Goal: Find contact information: Find contact information

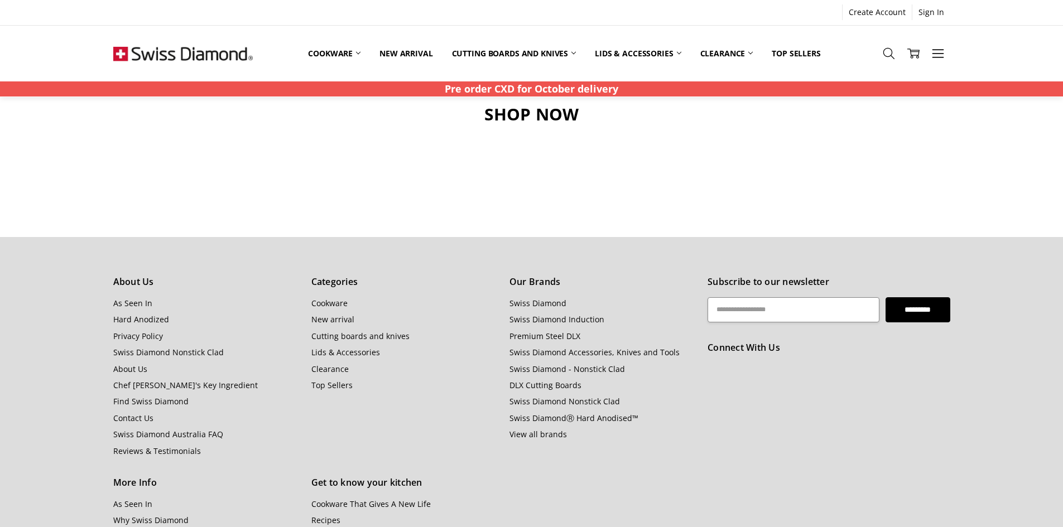
scroll to position [1270, 0]
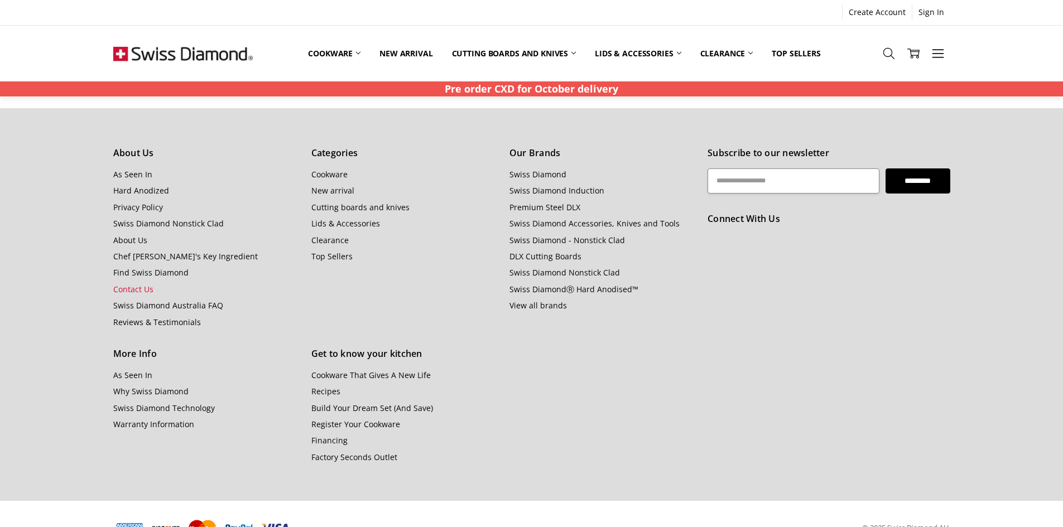
click at [147, 289] on link "Contact Us" at bounding box center [133, 289] width 40 height 11
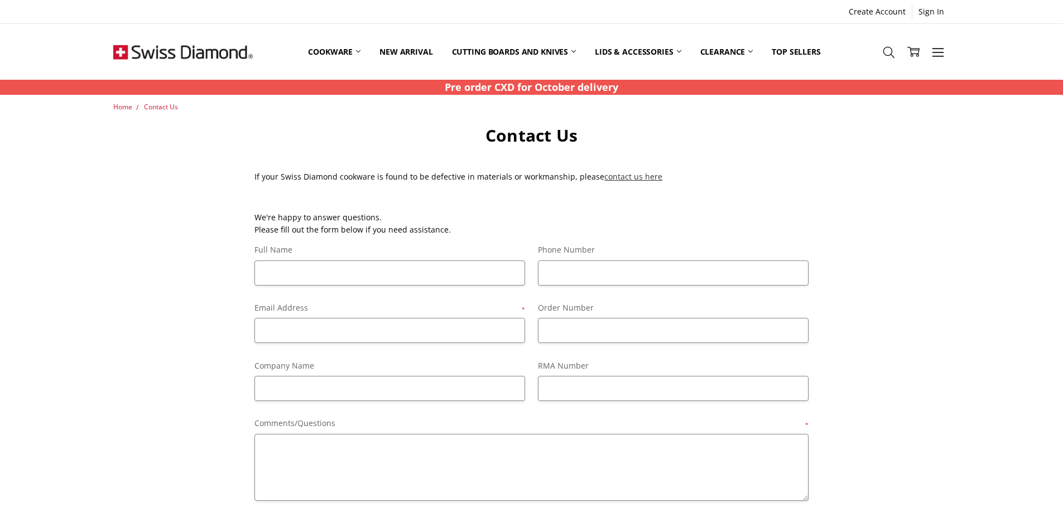
click at [640, 181] on link "contact us here" at bounding box center [633, 176] width 58 height 11
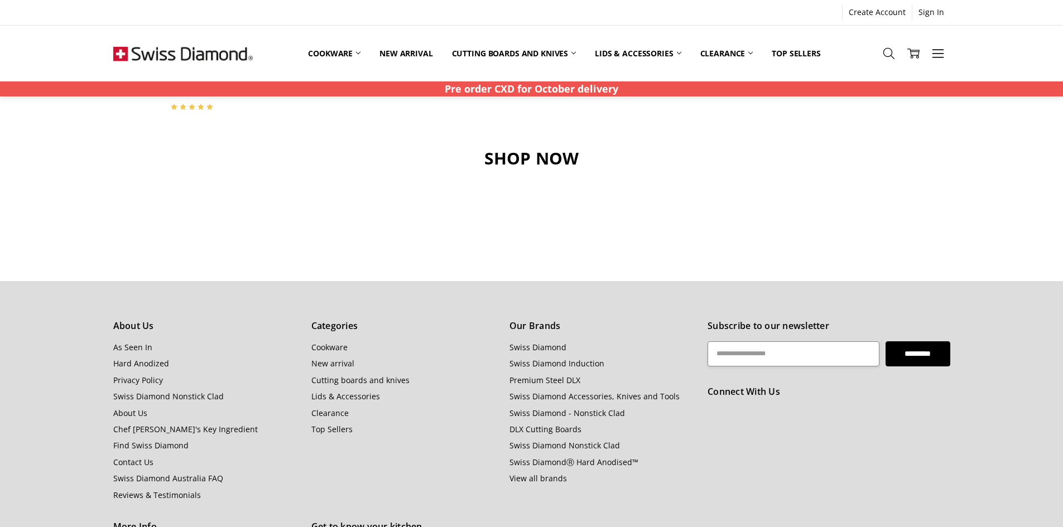
scroll to position [1298, 0]
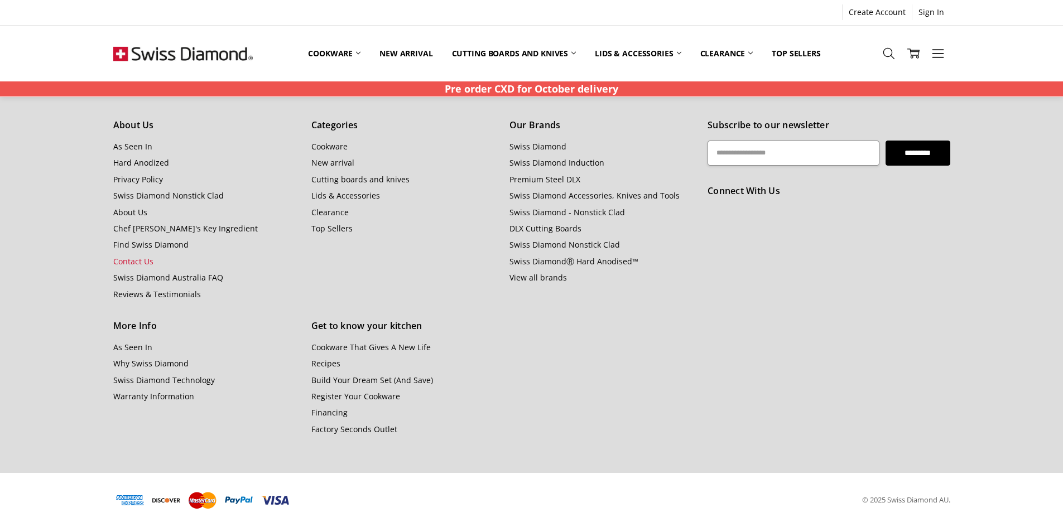
click at [146, 261] on link "Contact Us" at bounding box center [133, 261] width 40 height 11
